Goal: Task Accomplishment & Management: Use online tool/utility

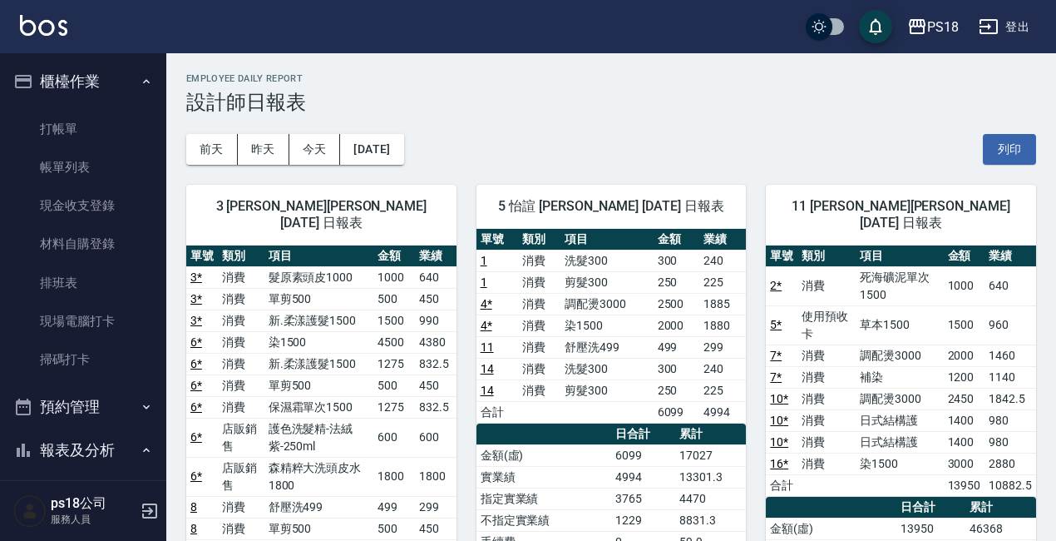
scroll to position [333, 0]
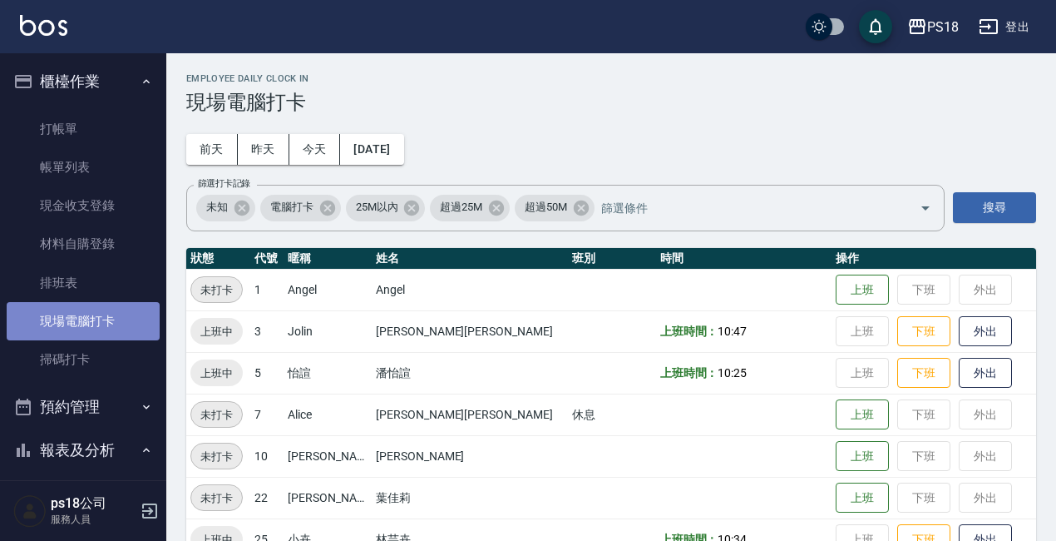
click at [119, 315] on link "現場電腦打卡" at bounding box center [83, 321] width 153 height 38
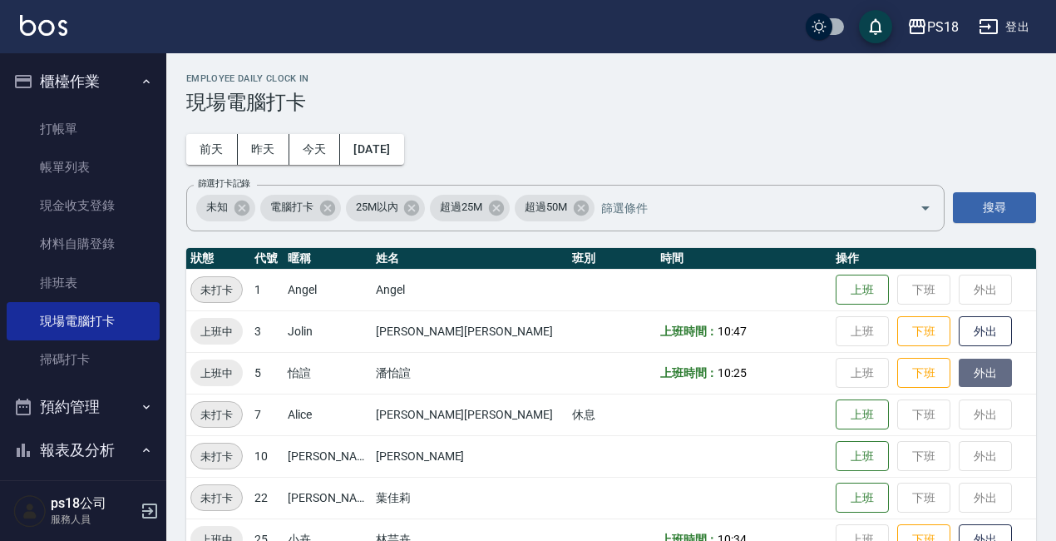
click at [959, 369] on button "外出" at bounding box center [985, 372] width 53 height 29
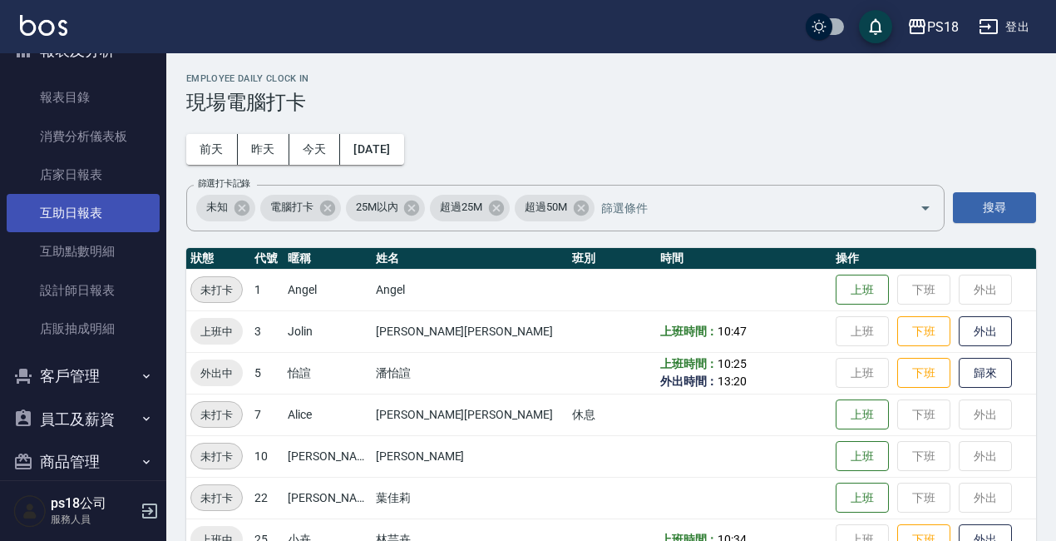
scroll to position [416, 0]
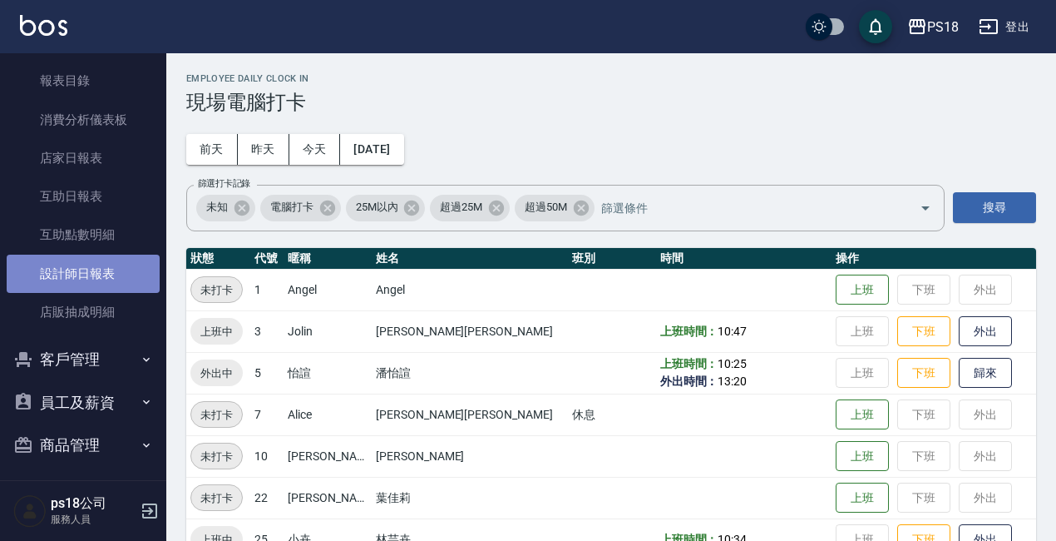
click at [92, 264] on link "設計師日報表" at bounding box center [83, 273] width 153 height 38
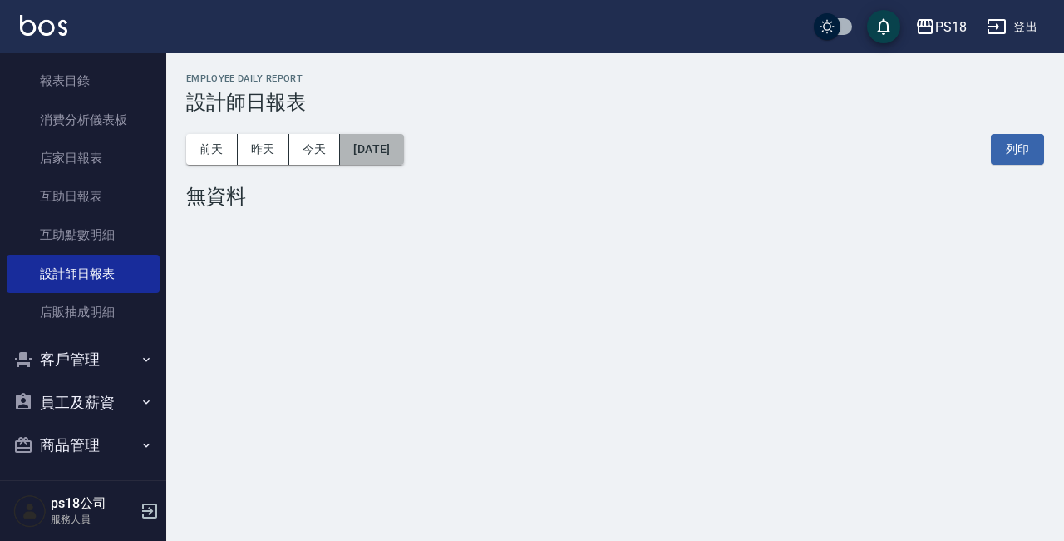
click at [403, 140] on button "[DATE]" at bounding box center [371, 149] width 63 height 31
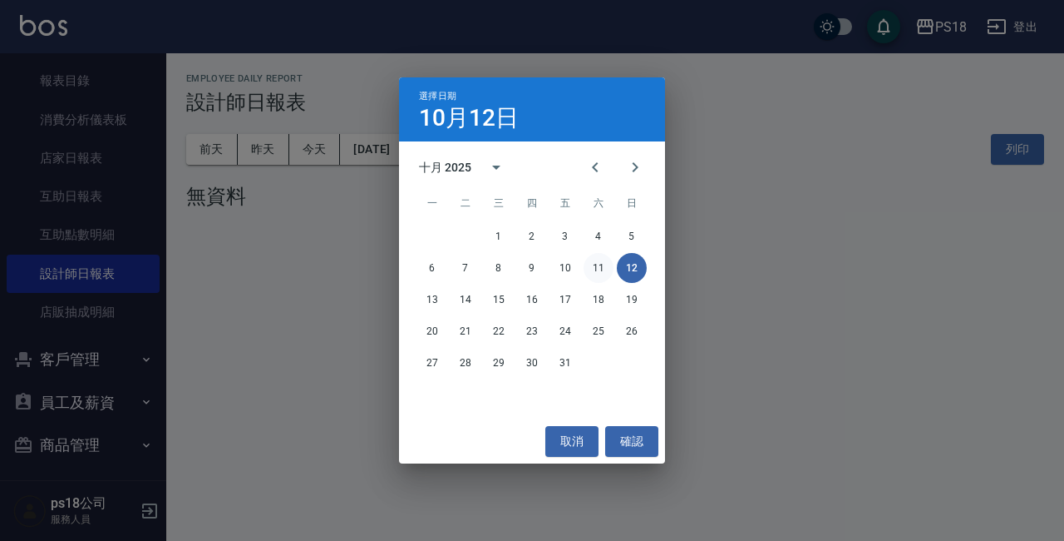
click at [600, 262] on button "11" at bounding box center [599, 268] width 30 height 30
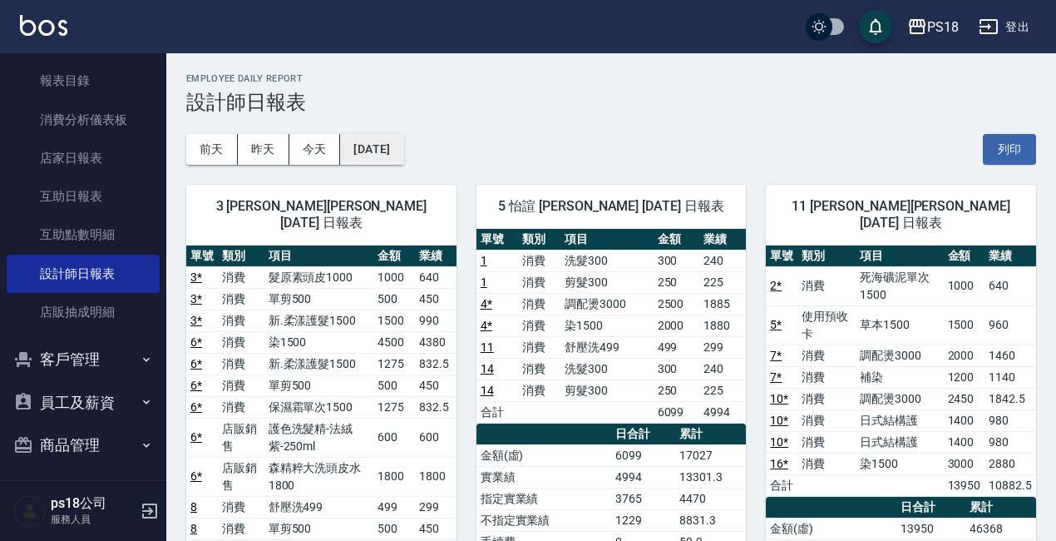
click at [389, 136] on button "[DATE]" at bounding box center [371, 149] width 63 height 31
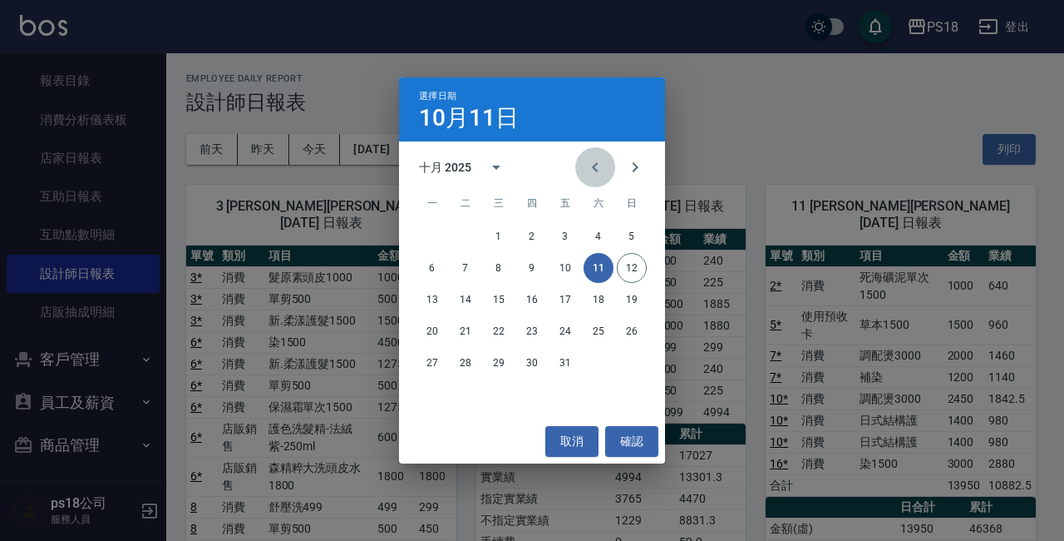
click at [585, 168] on button "Previous month" at bounding box center [595, 167] width 40 height 40
click at [500, 277] on button "10" at bounding box center [499, 268] width 30 height 30
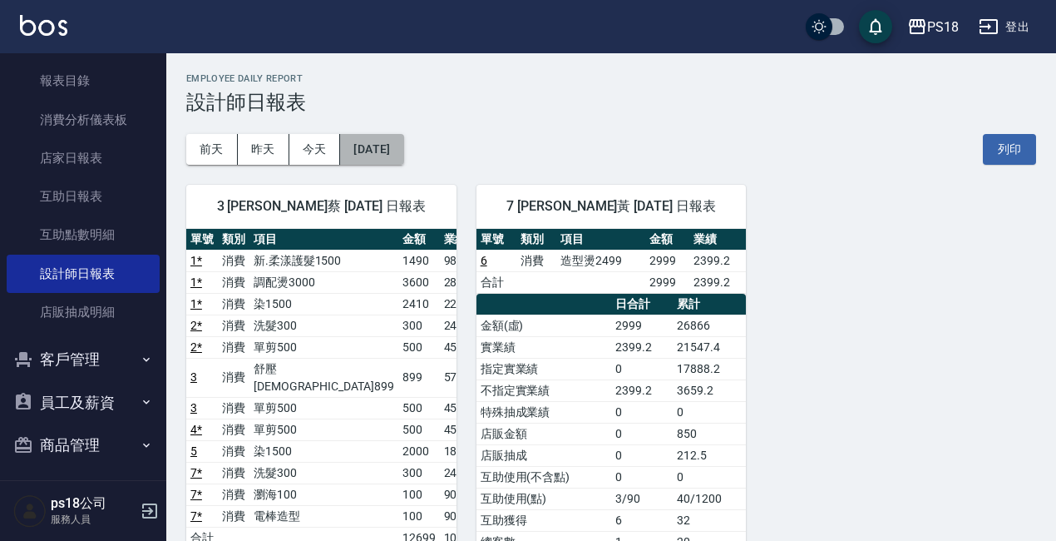
click at [403, 143] on button "[DATE]" at bounding box center [371, 149] width 63 height 31
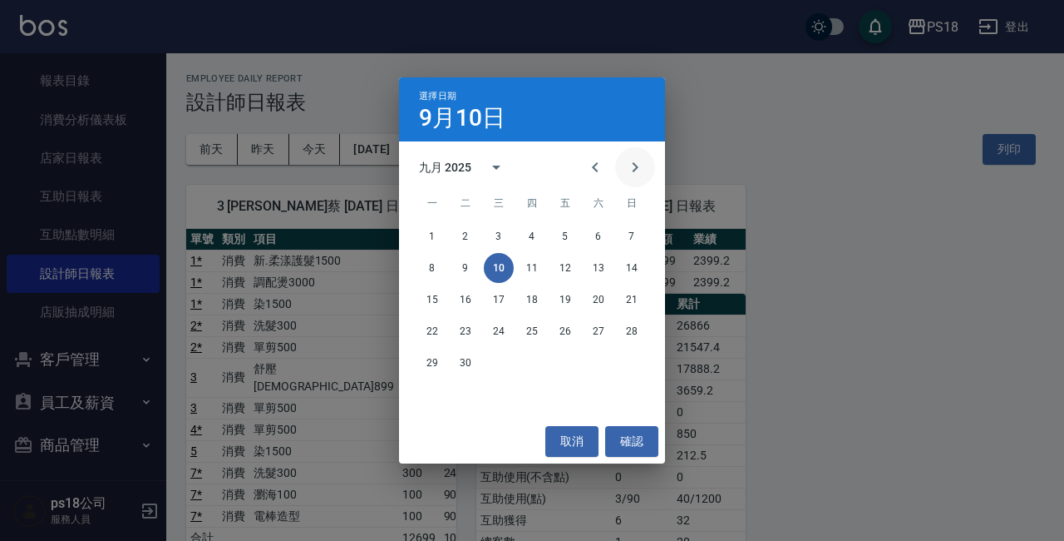
click at [630, 170] on icon "Next month" at bounding box center [635, 167] width 20 height 20
click at [627, 271] on button "12" at bounding box center [632, 268] width 30 height 30
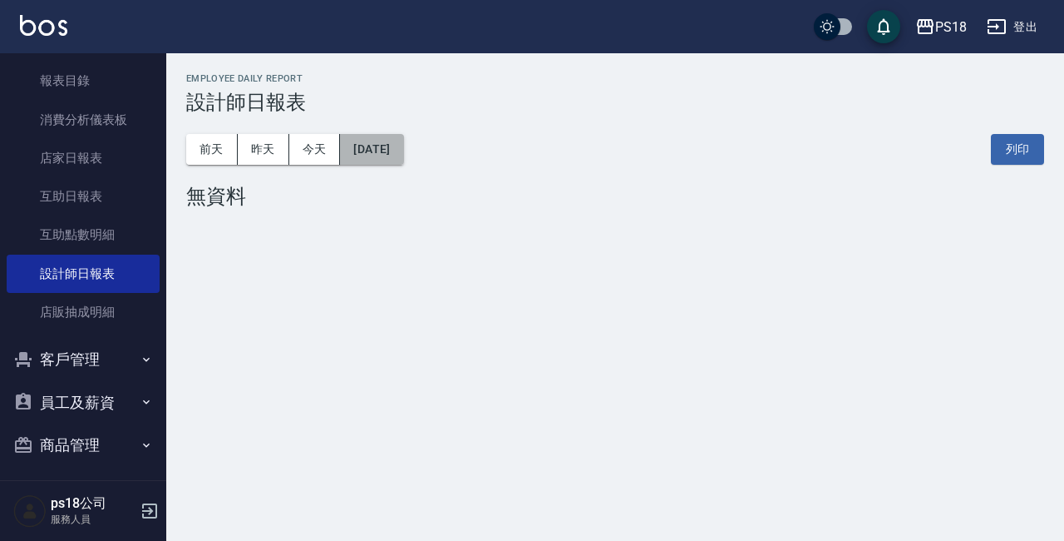
click at [403, 154] on button "[DATE]" at bounding box center [371, 149] width 63 height 31
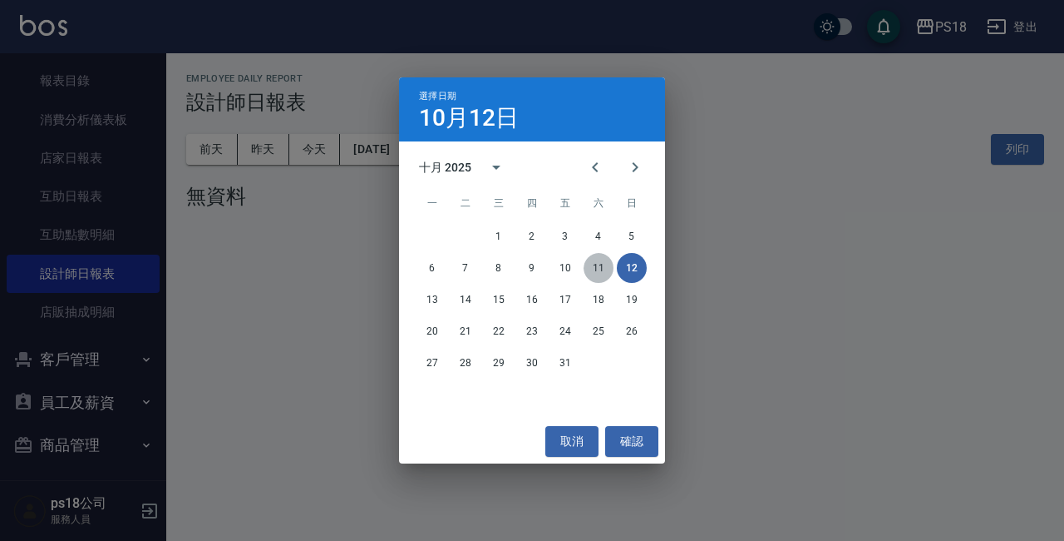
click at [593, 273] on button "11" at bounding box center [599, 268] width 30 height 30
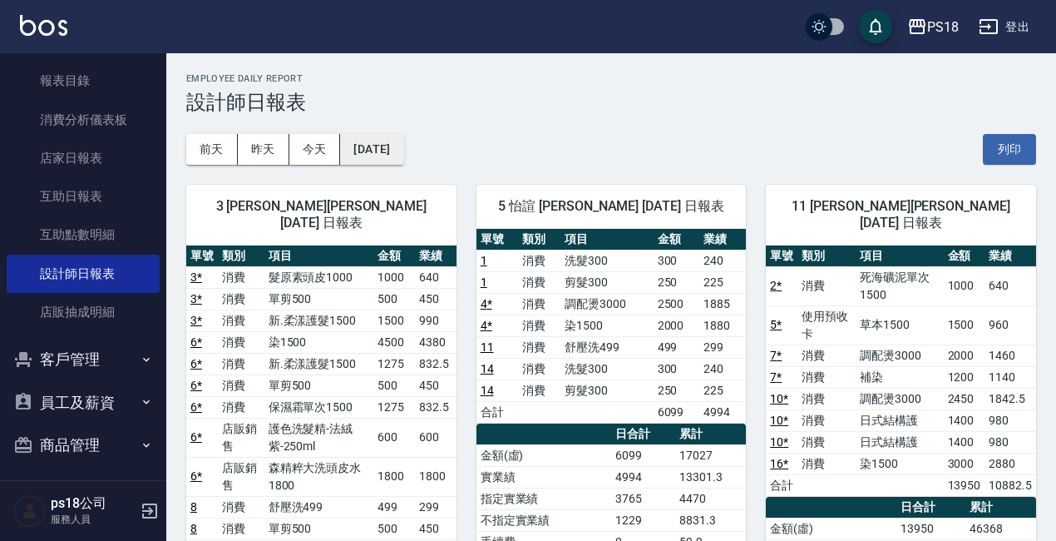
click at [403, 139] on button "[DATE]" at bounding box center [371, 149] width 63 height 31
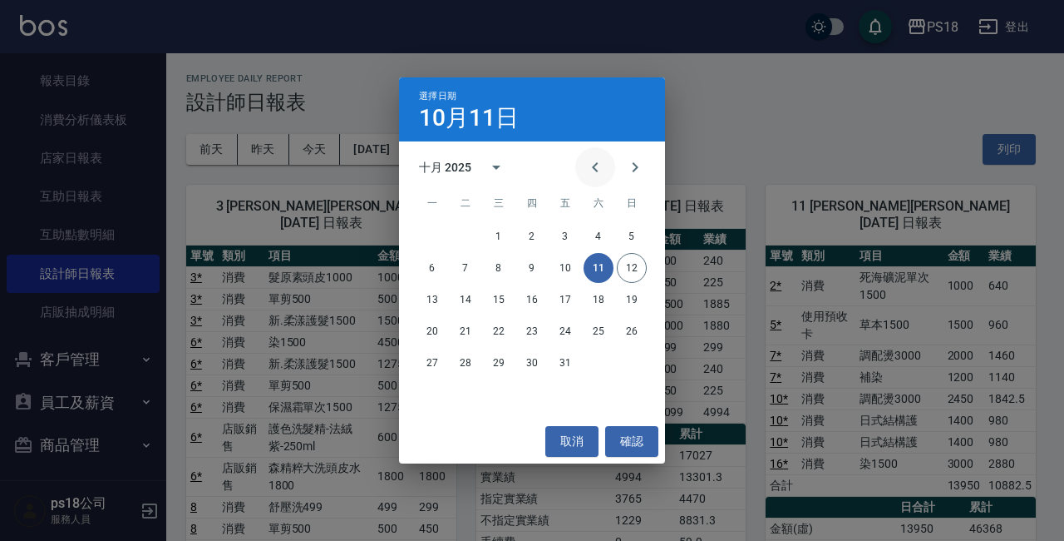
click at [599, 169] on icon "Previous month" at bounding box center [595, 167] width 20 height 20
click at [528, 272] on button "11" at bounding box center [532, 268] width 30 height 30
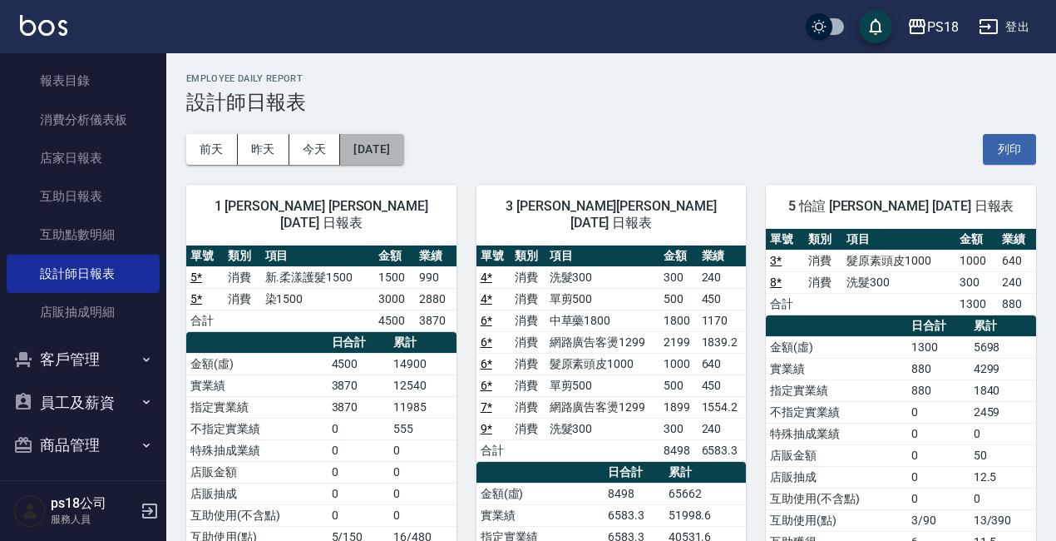
click at [403, 154] on button "[DATE]" at bounding box center [371, 149] width 63 height 31
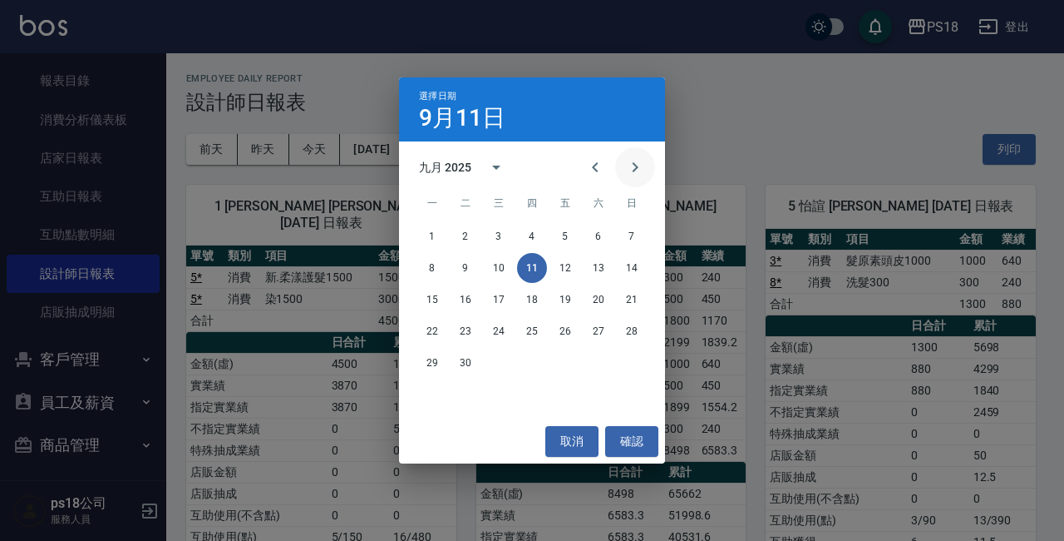
click at [633, 175] on icon "Next month" at bounding box center [635, 167] width 20 height 20
click at [605, 265] on button "11" at bounding box center [599, 268] width 30 height 30
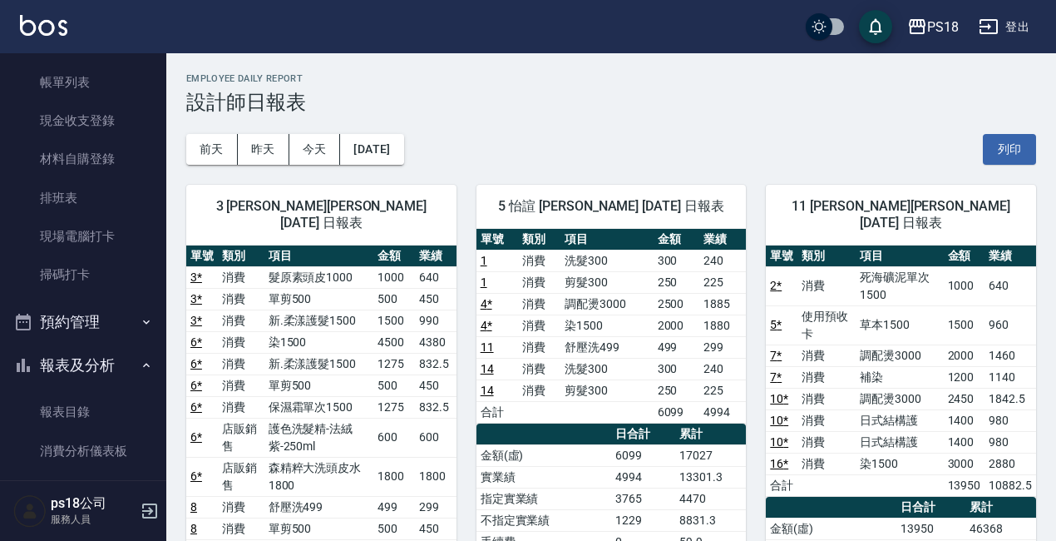
scroll to position [83, 0]
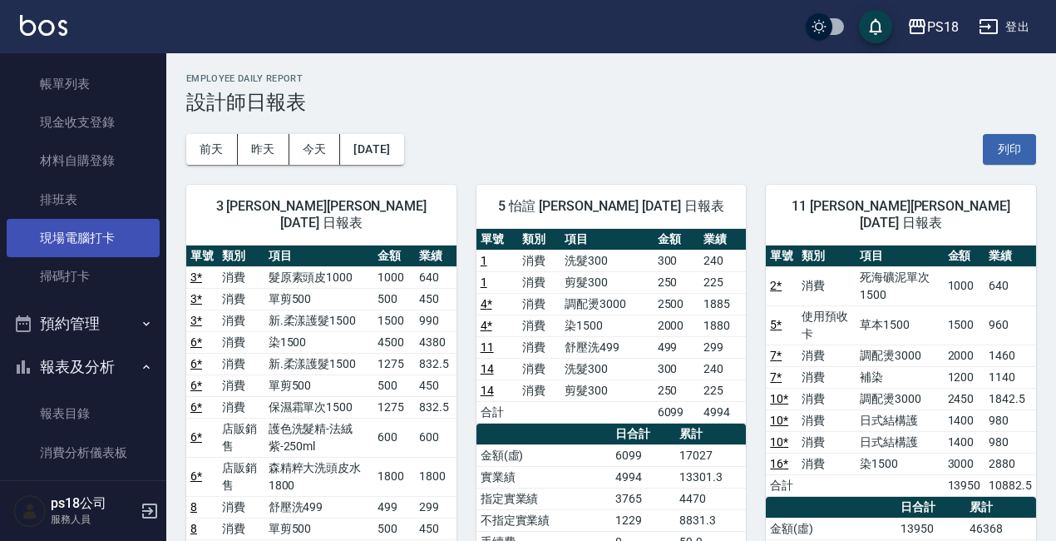
click at [103, 240] on link "現場電腦打卡" at bounding box center [83, 238] width 153 height 38
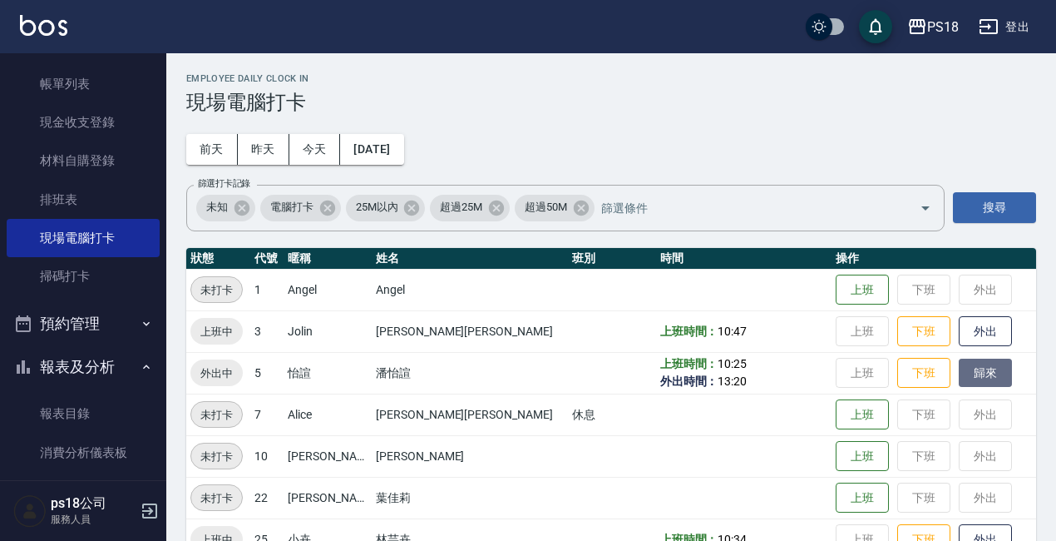
click at [963, 375] on button "歸來" at bounding box center [985, 372] width 53 height 29
